Goal: Find specific page/section: Find specific page/section

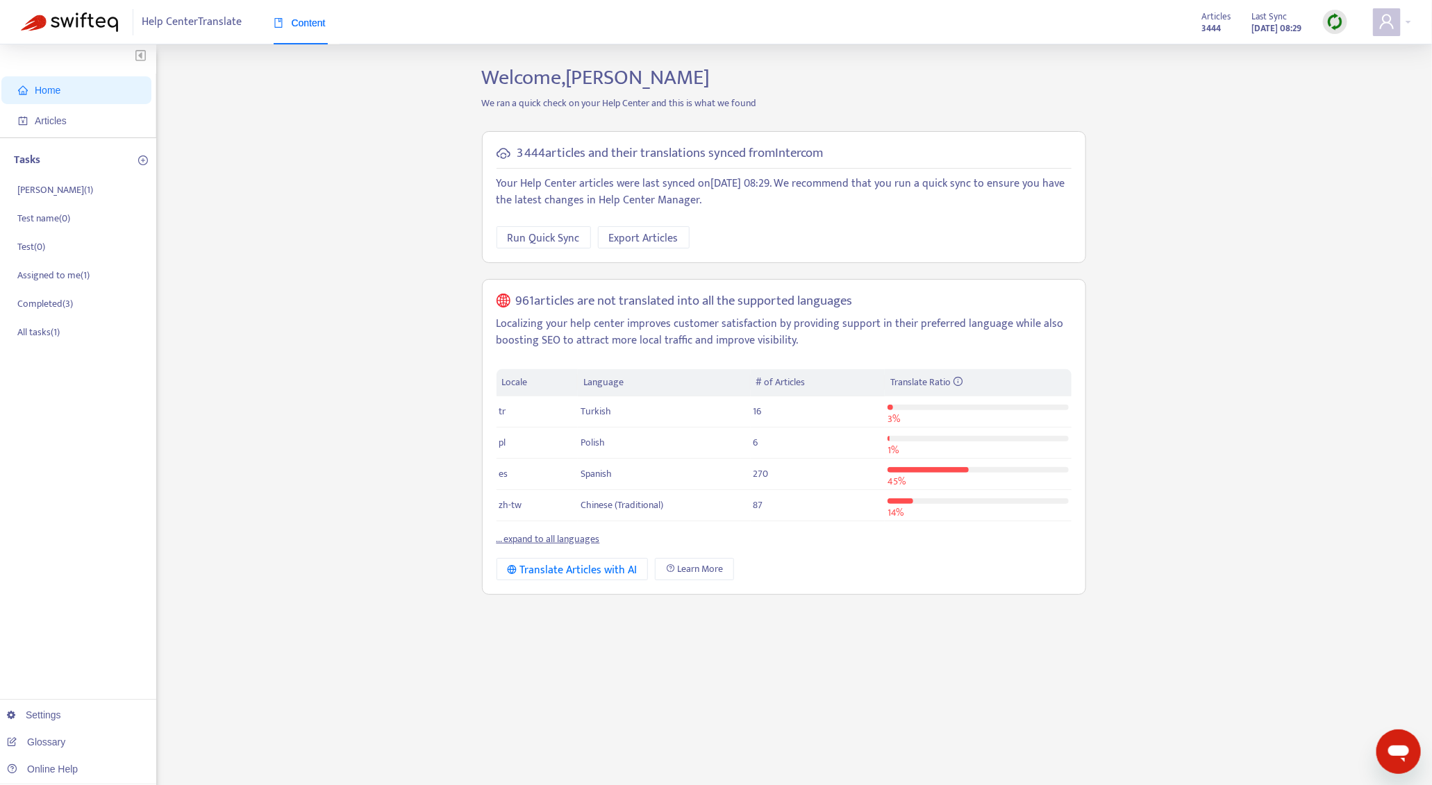
click at [1332, 17] on img at bounding box center [1334, 21] width 17 height 17
click at [1346, 53] on link "Quick Sync" at bounding box center [1363, 50] width 59 height 16
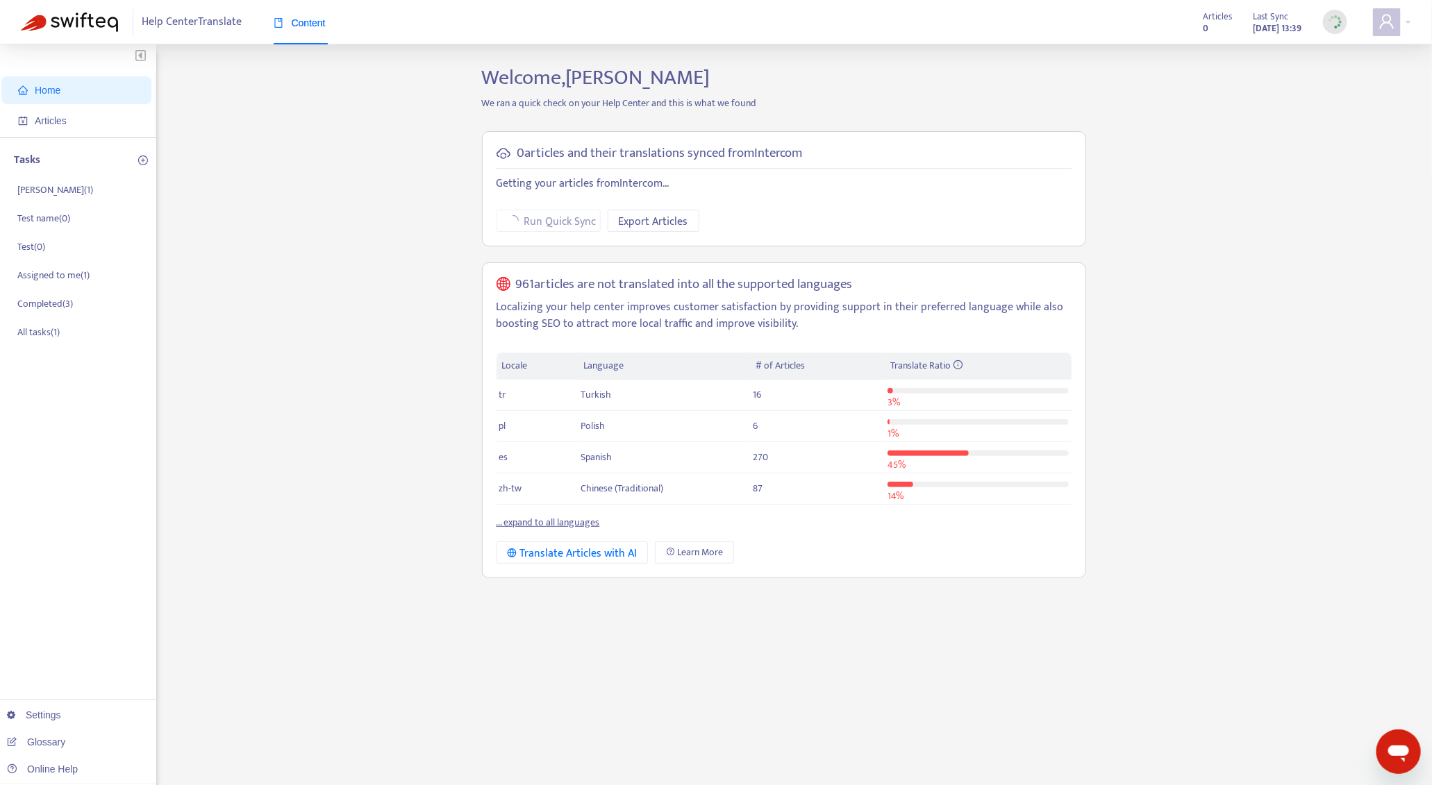
click at [589, 525] on link "... expand to all languages" at bounding box center [547, 522] width 103 height 16
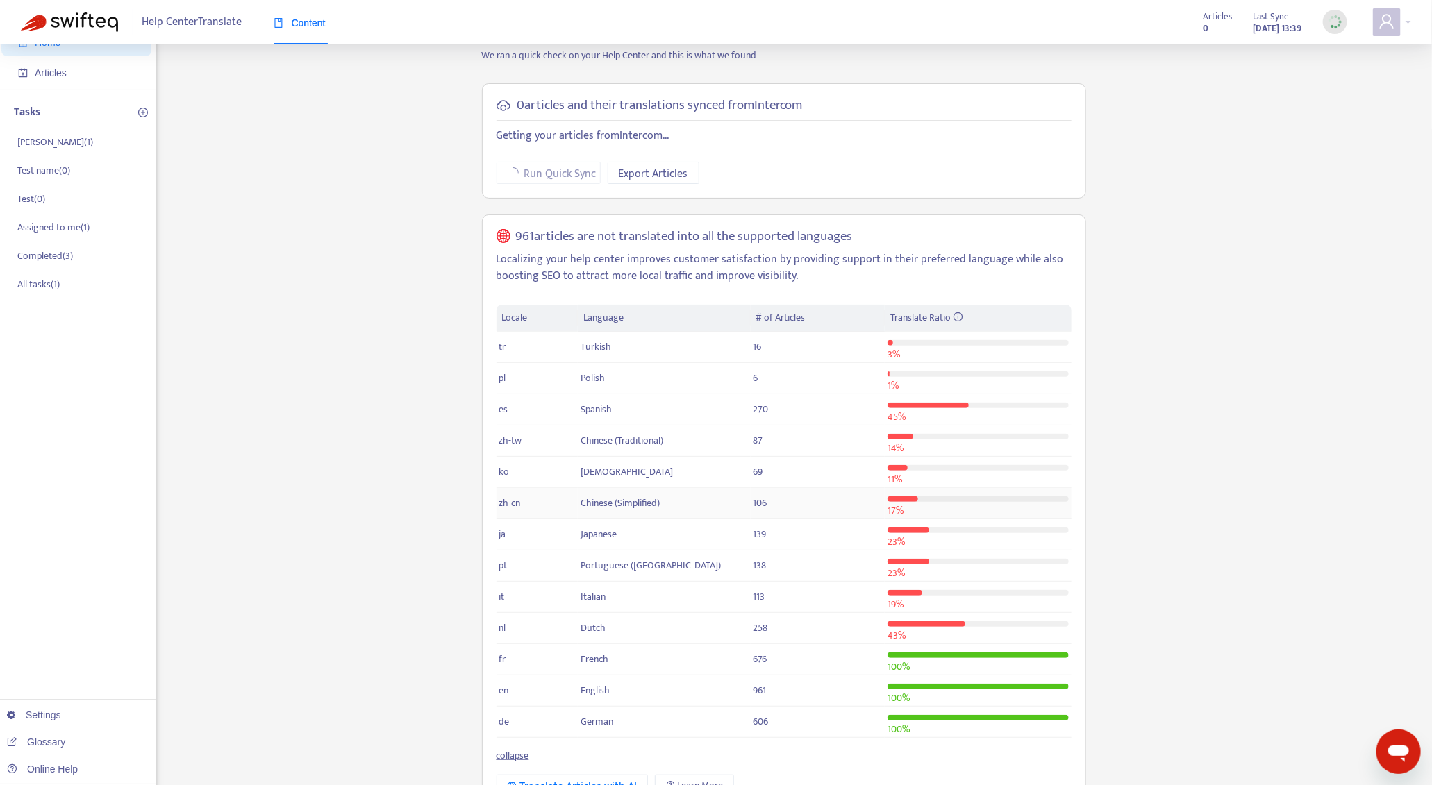
scroll to position [92, 0]
